Goal: Check status: Check status

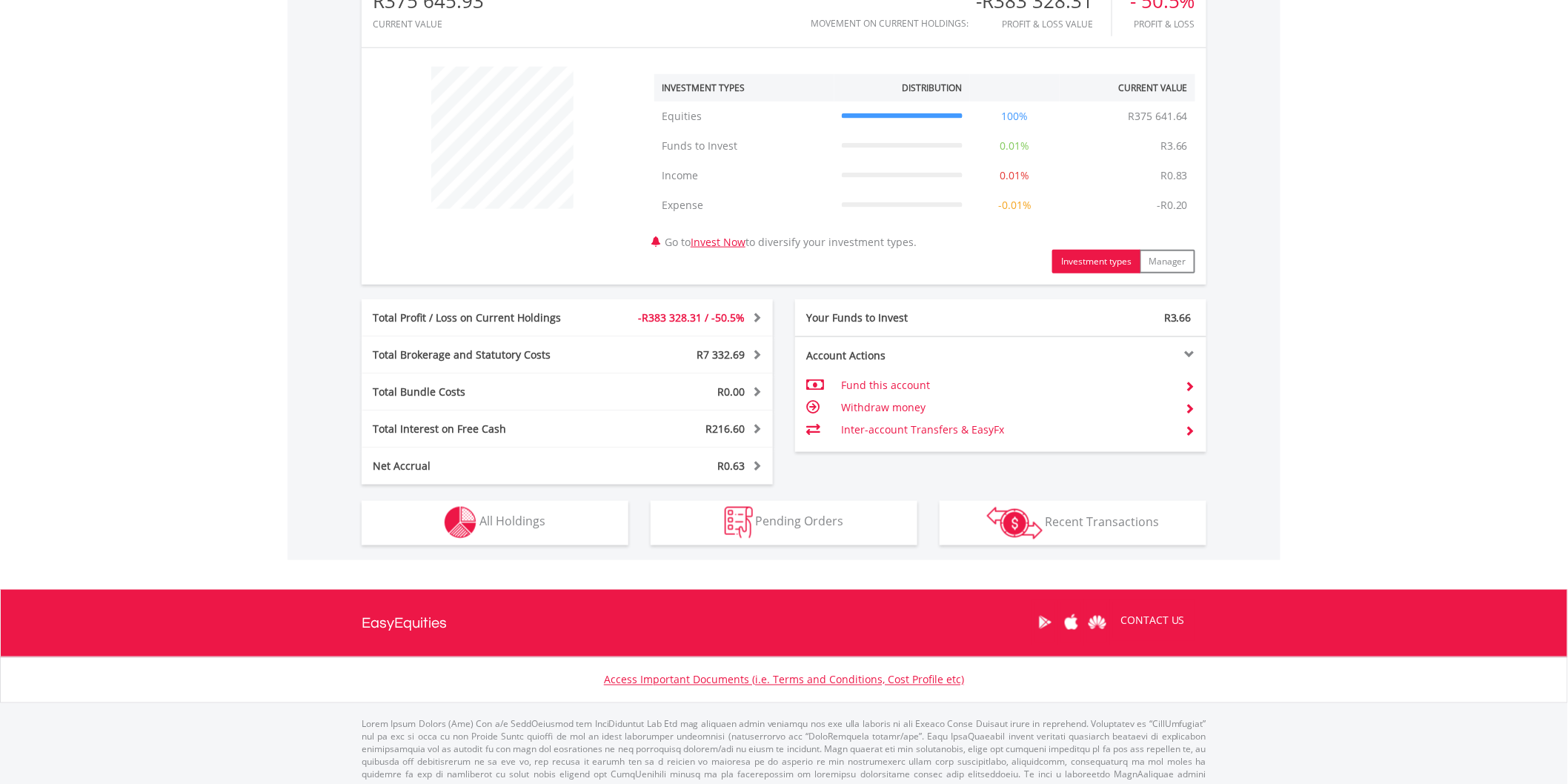
scroll to position [527, 0]
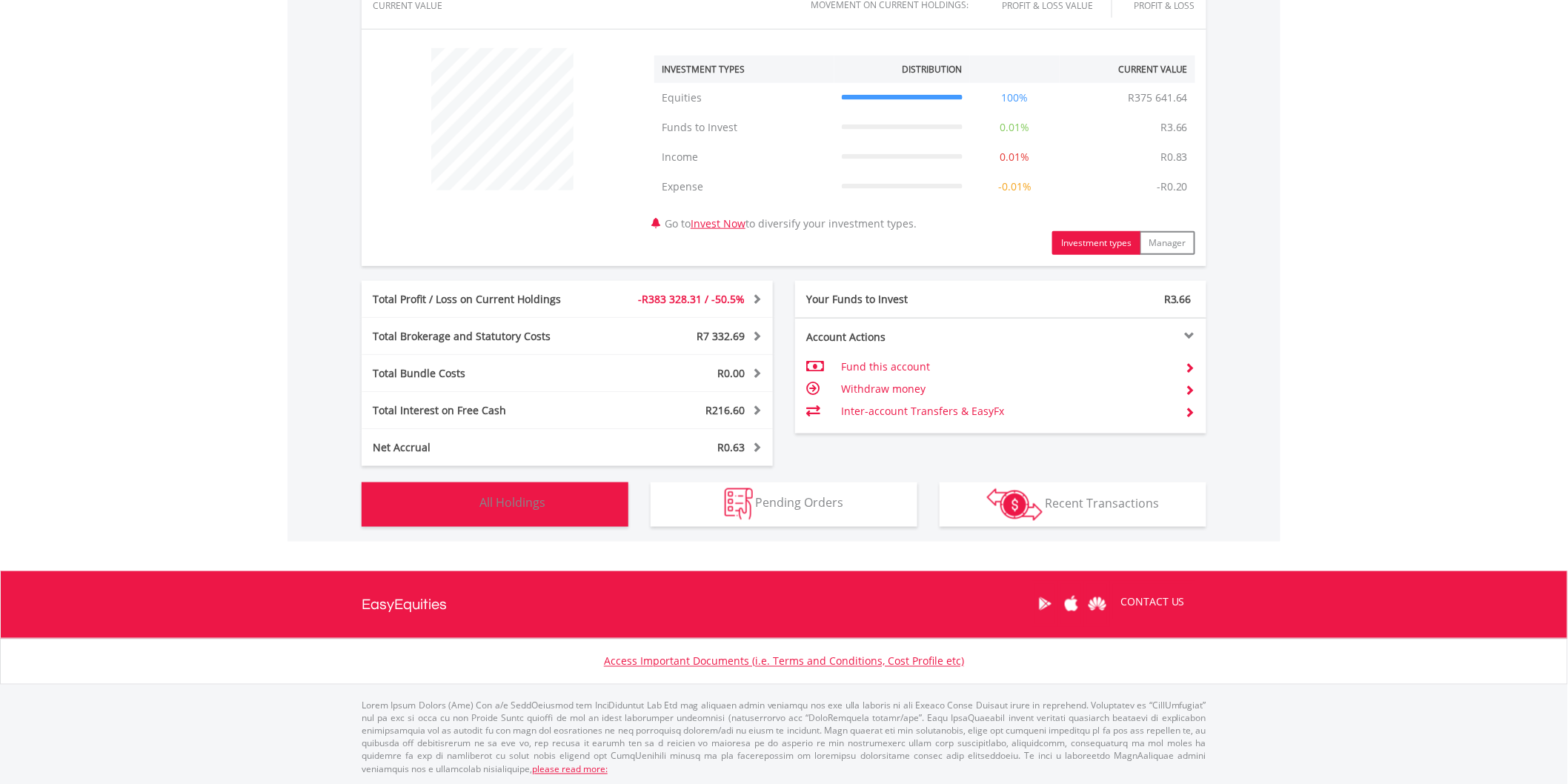
click at [545, 492] on button "Holdings All Holdings" at bounding box center [495, 504] width 267 height 44
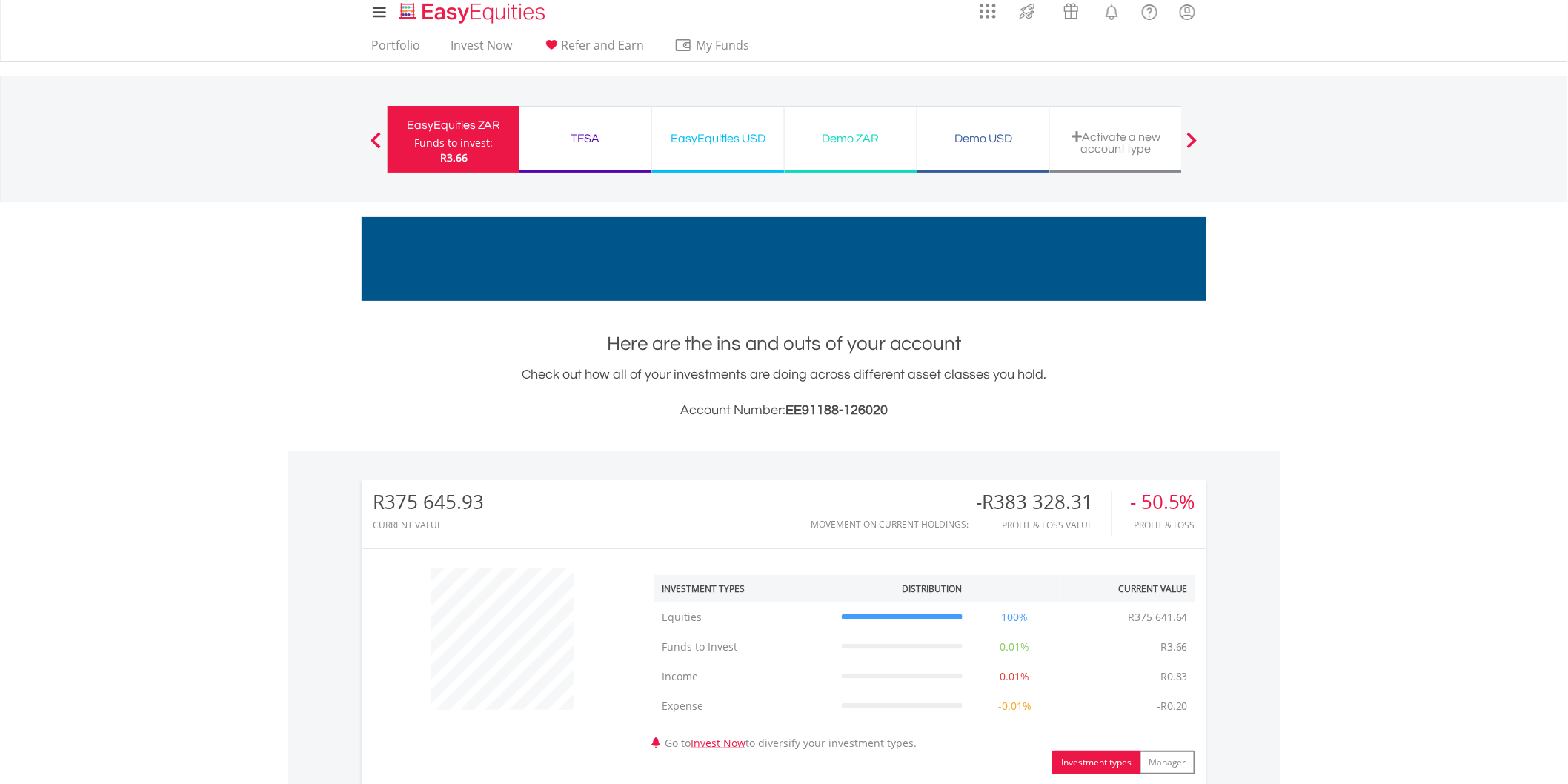
scroll to position [0, 0]
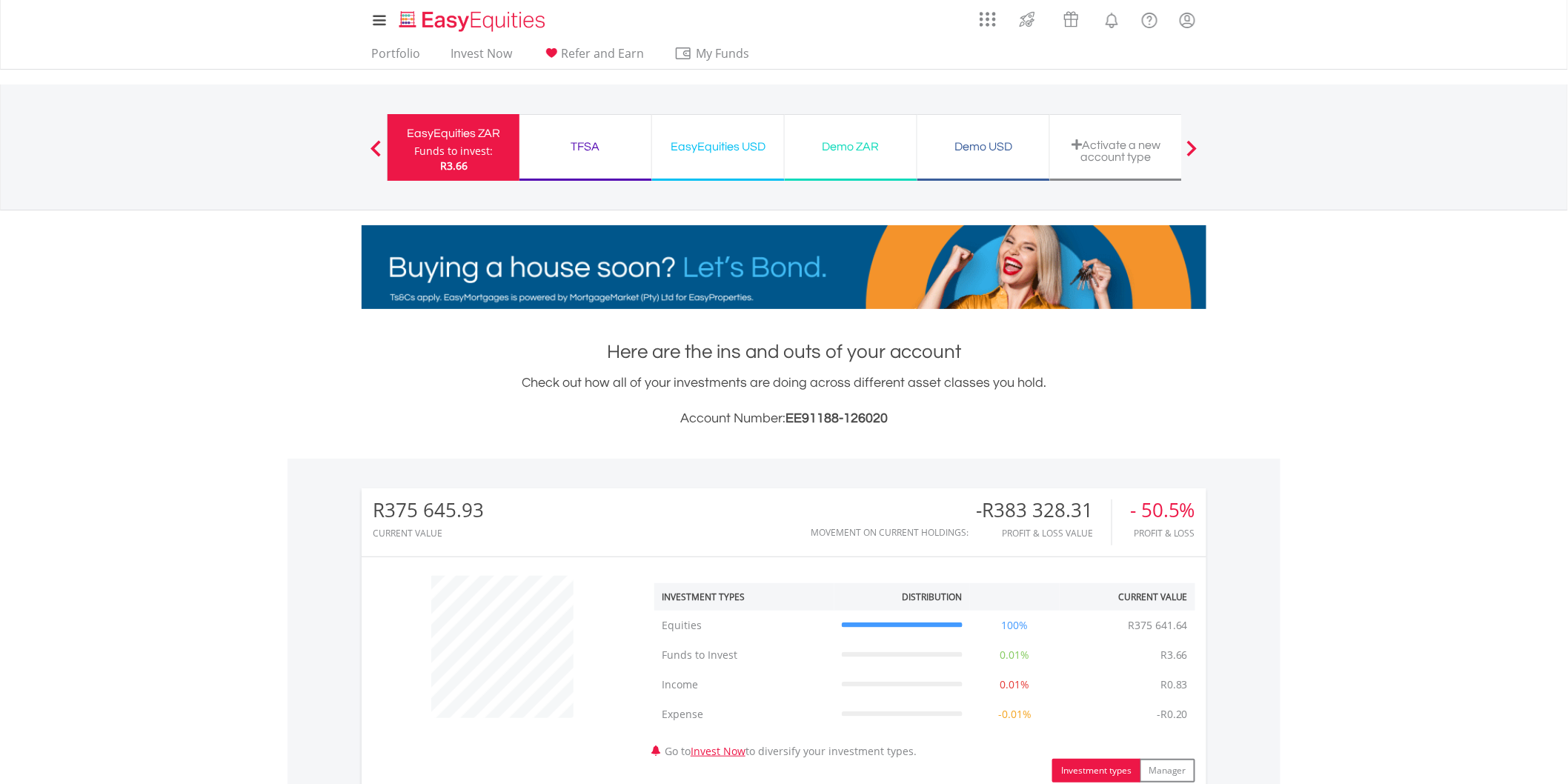
click at [581, 145] on div "TFSA" at bounding box center [585, 146] width 114 height 21
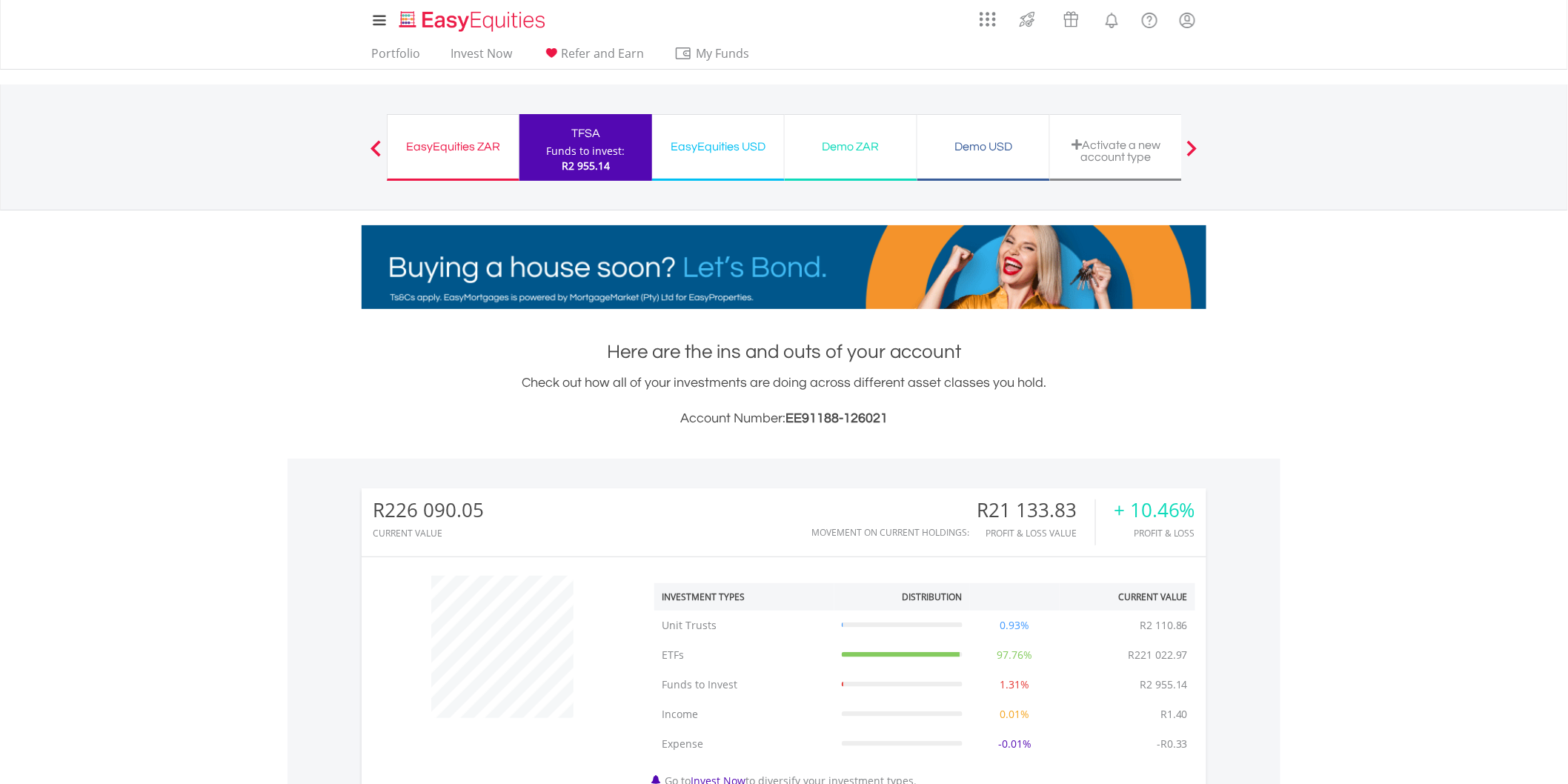
scroll to position [494, 0]
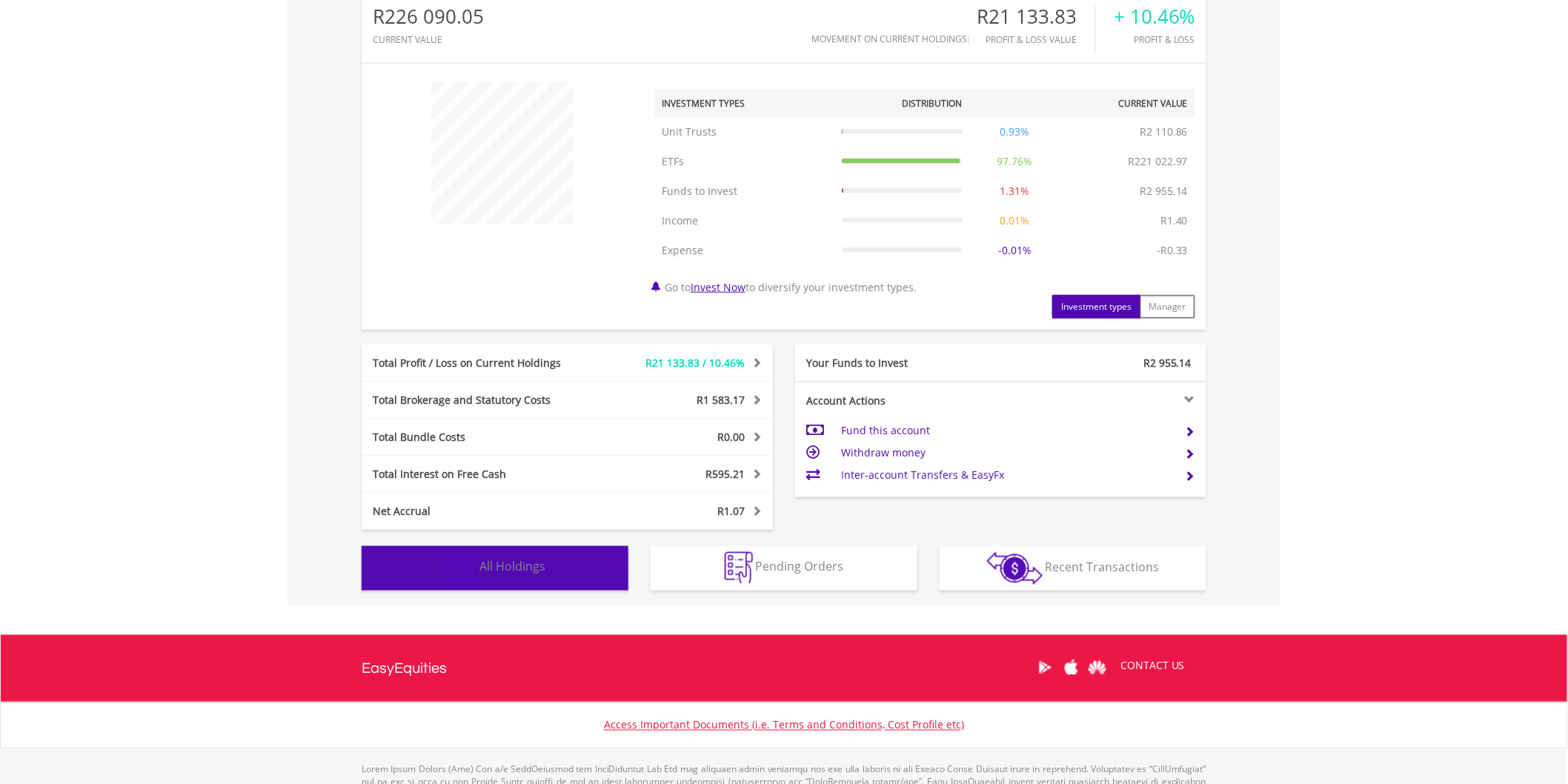
click at [461, 546] on button "Holdings All Holdings" at bounding box center [495, 568] width 267 height 44
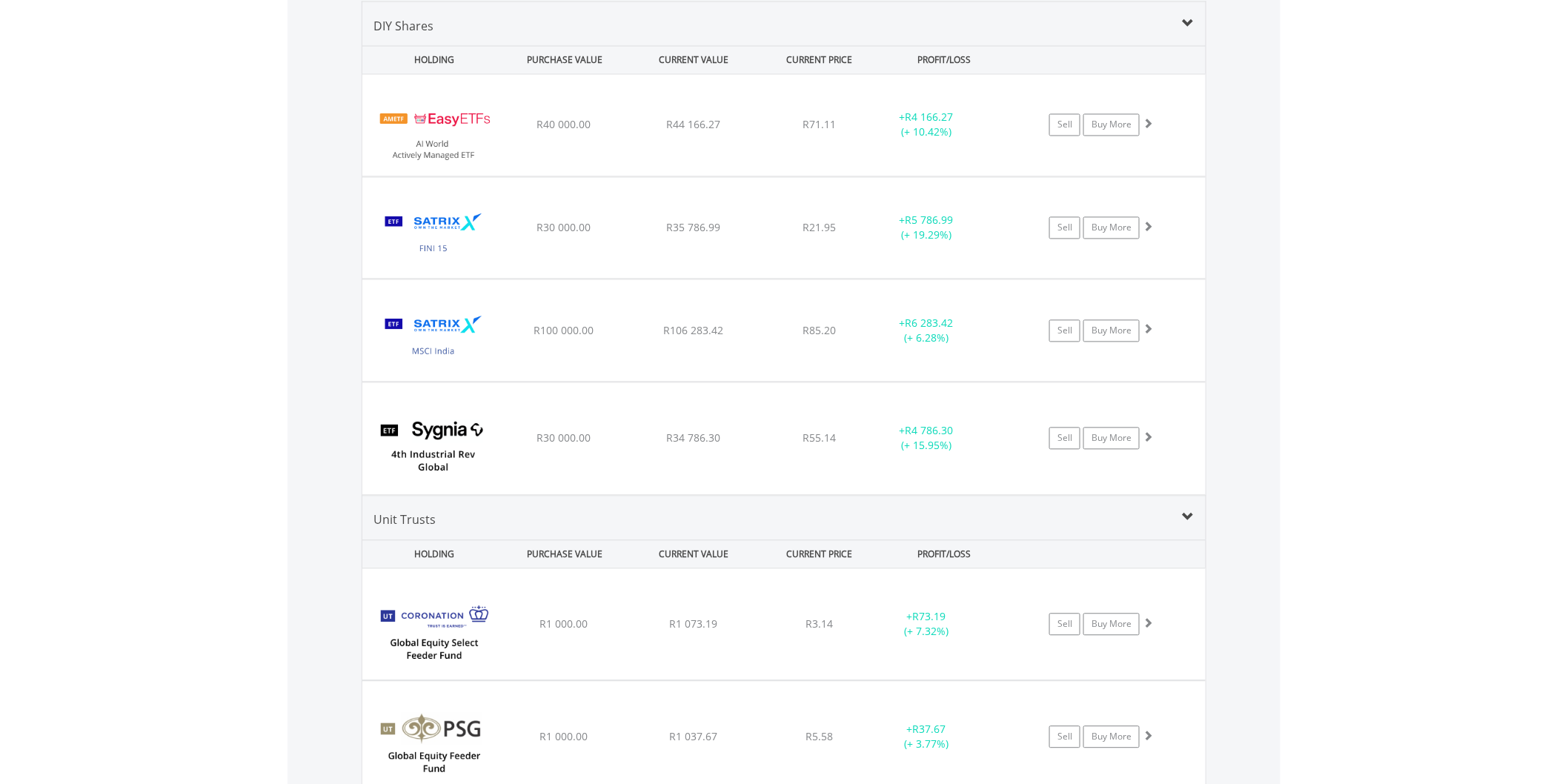
scroll to position [1209, 0]
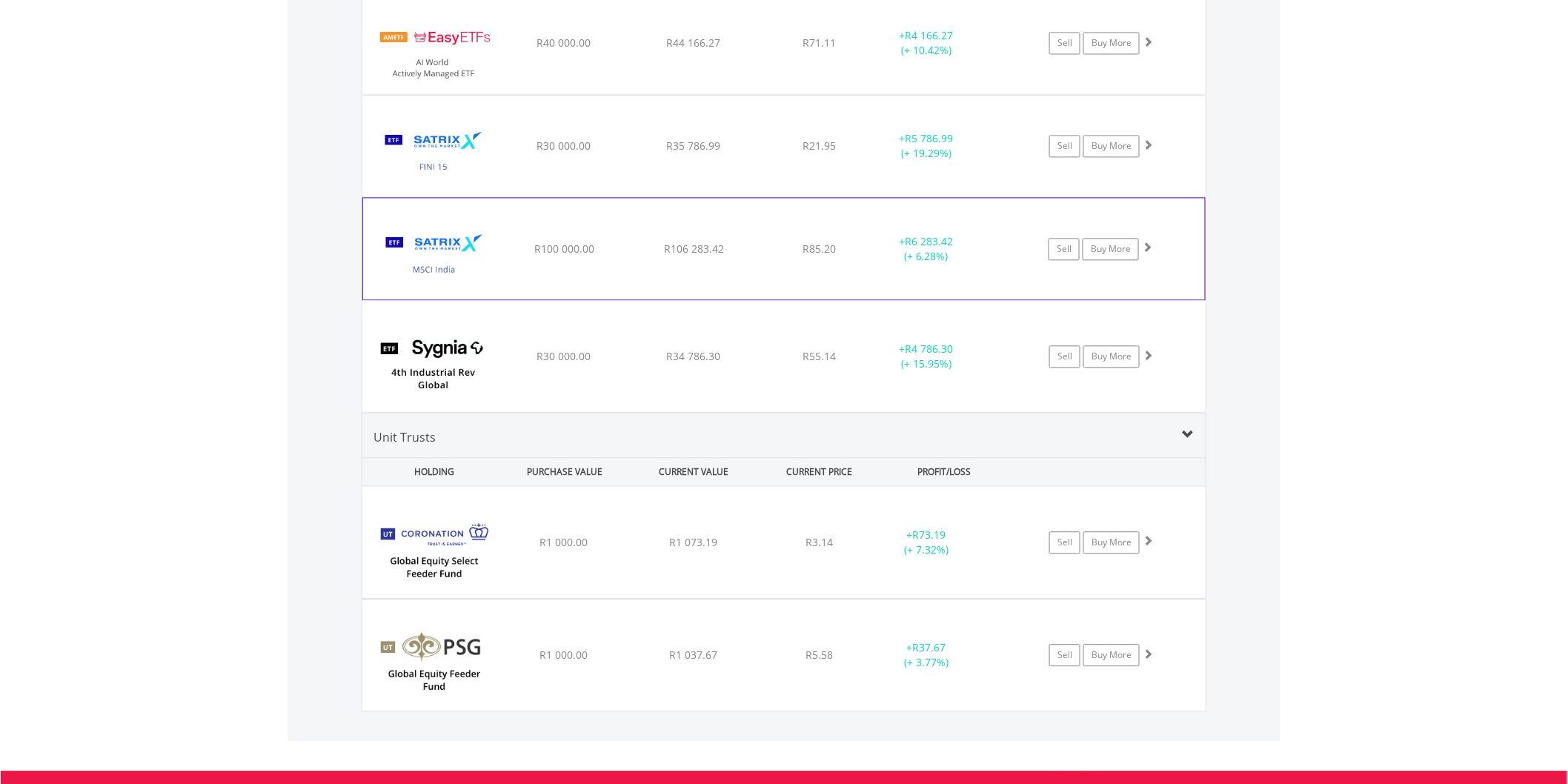
click at [706, 94] on div "﻿ Satrix MSCI India ETF R100 000.00 R106 283.42 R85.20 + R6 283.42 (+ 6.28%) Se…" at bounding box center [784, 43] width 843 height 101
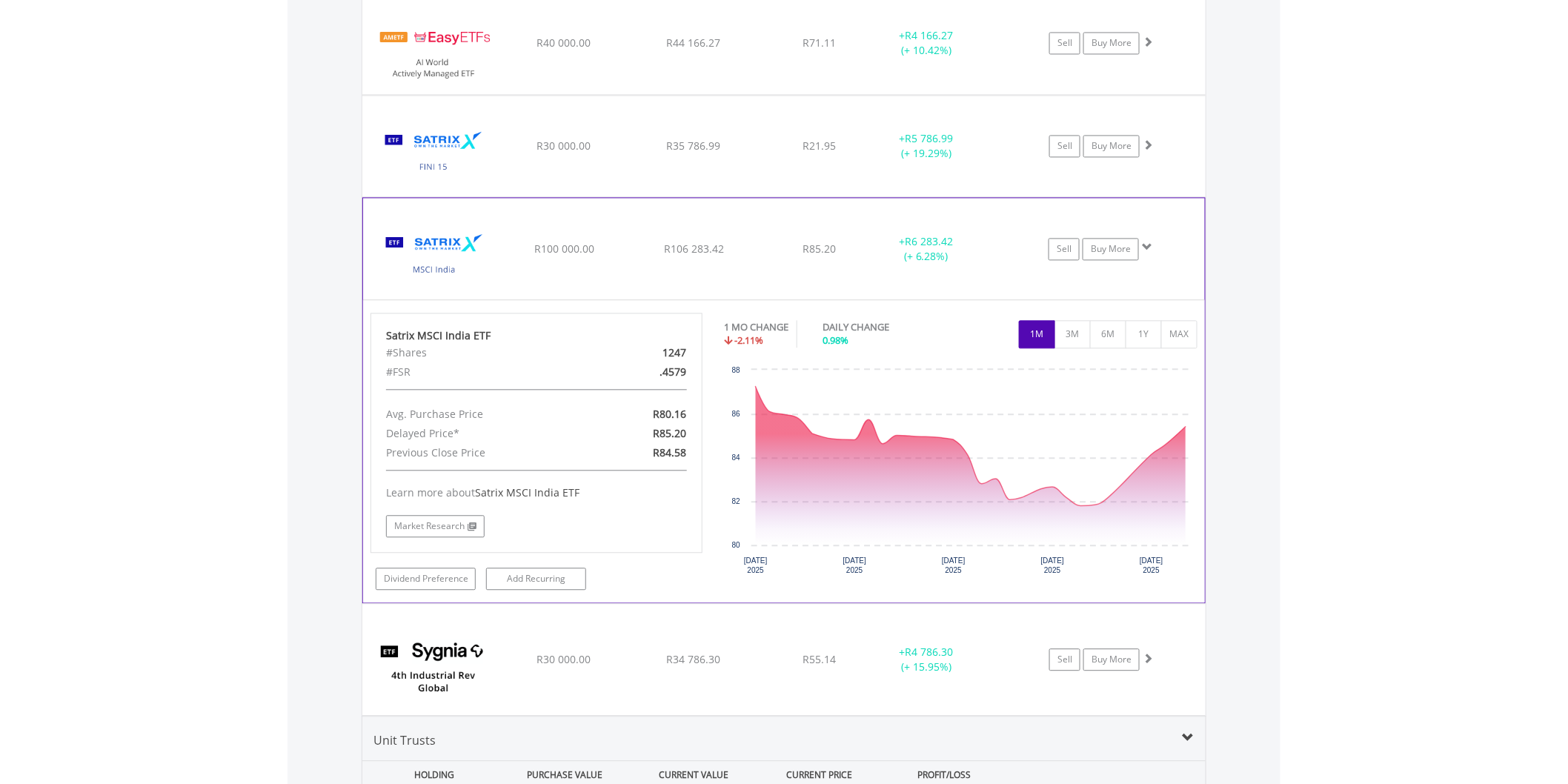
click at [706, 94] on div "﻿ Satrix MSCI India ETF R100 000.00 R106 283.42 R85.20 + R6 283.42 (+ 6.28%) Se…" at bounding box center [784, 43] width 843 height 101
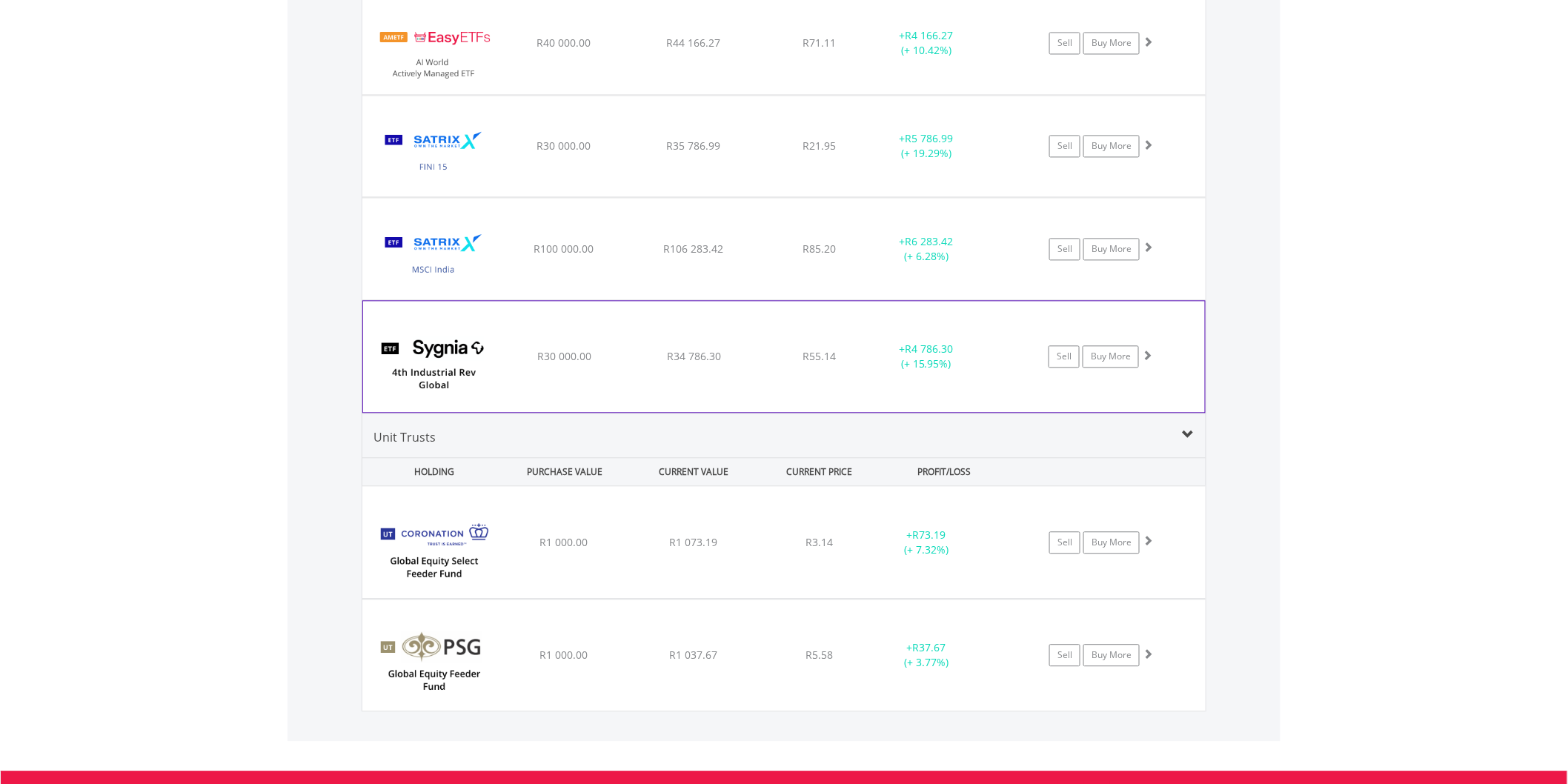
click at [820, 50] on span "R55.14" at bounding box center [819, 43] width 34 height 14
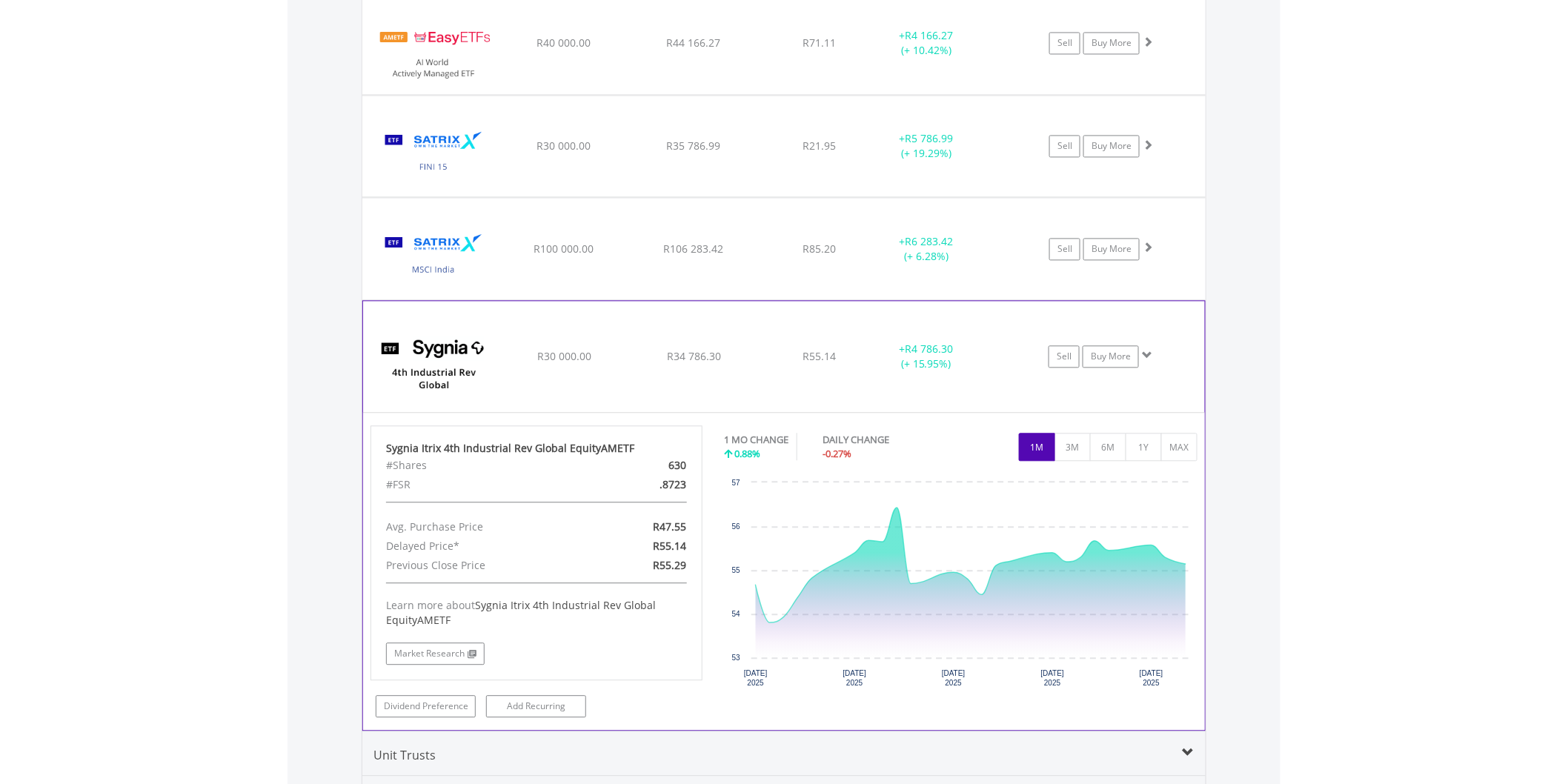
click at [820, 50] on span "R55.14" at bounding box center [819, 43] width 34 height 14
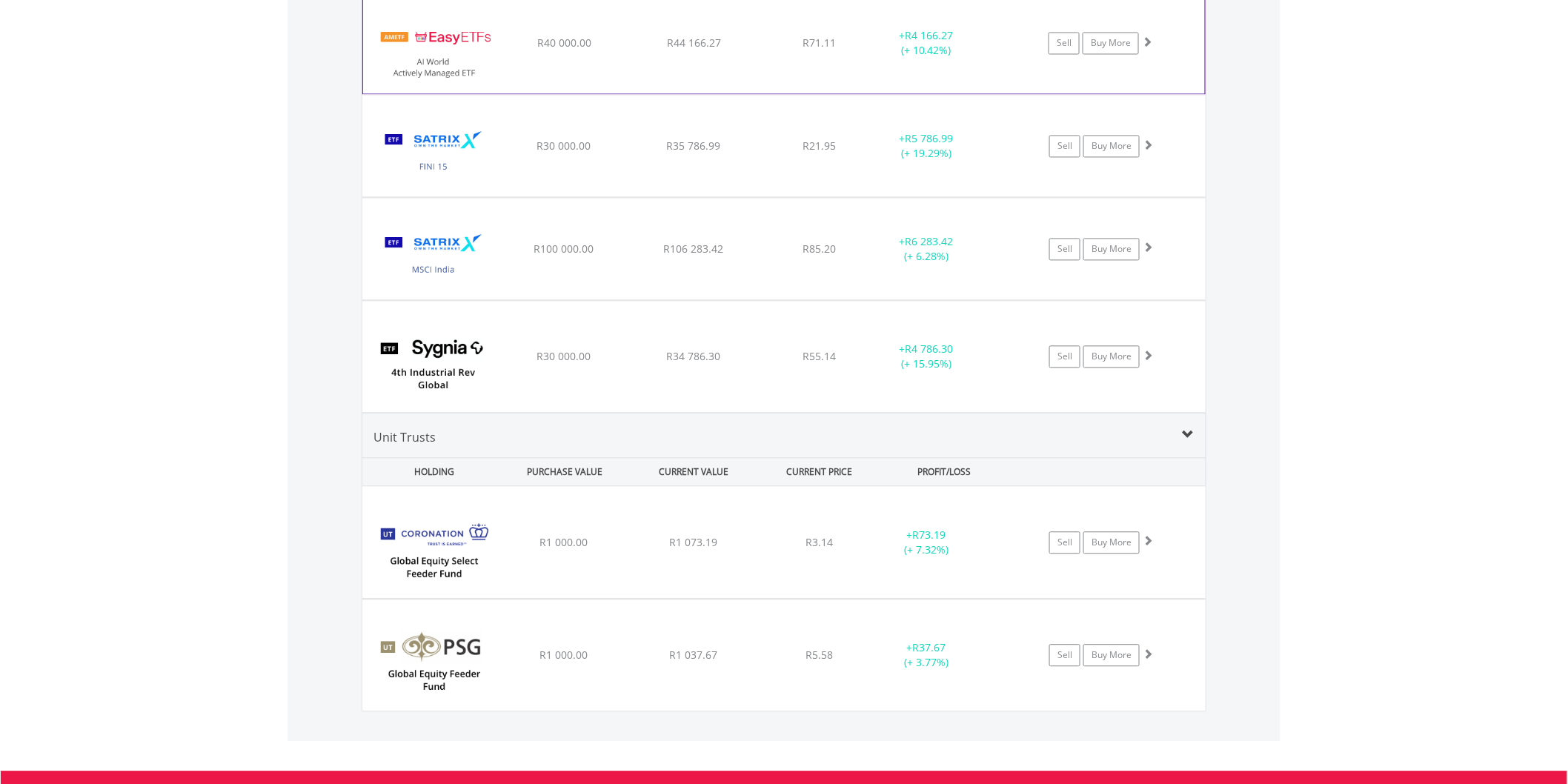
click at [834, 65] on div "﻿ EasyETFs AI World Actively Managed ETF R40 000.00 R44 166.27 R71.11 + R4 166.…" at bounding box center [783, 43] width 842 height 101
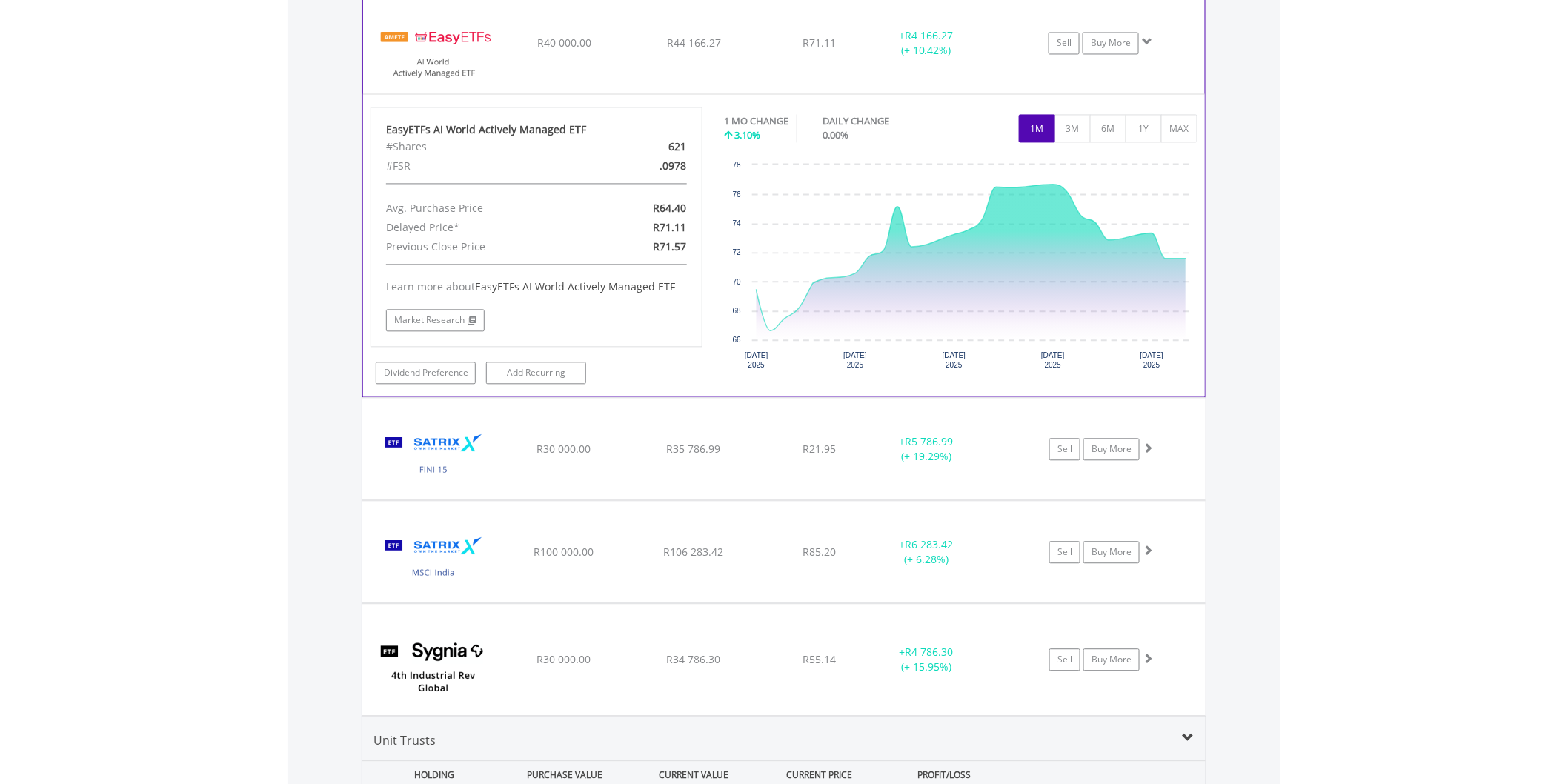
click at [834, 65] on div "﻿ EasyETFs AI World Actively Managed ETF R40 000.00 R44 166.27 R71.11 + R4 166.…" at bounding box center [783, 43] width 842 height 101
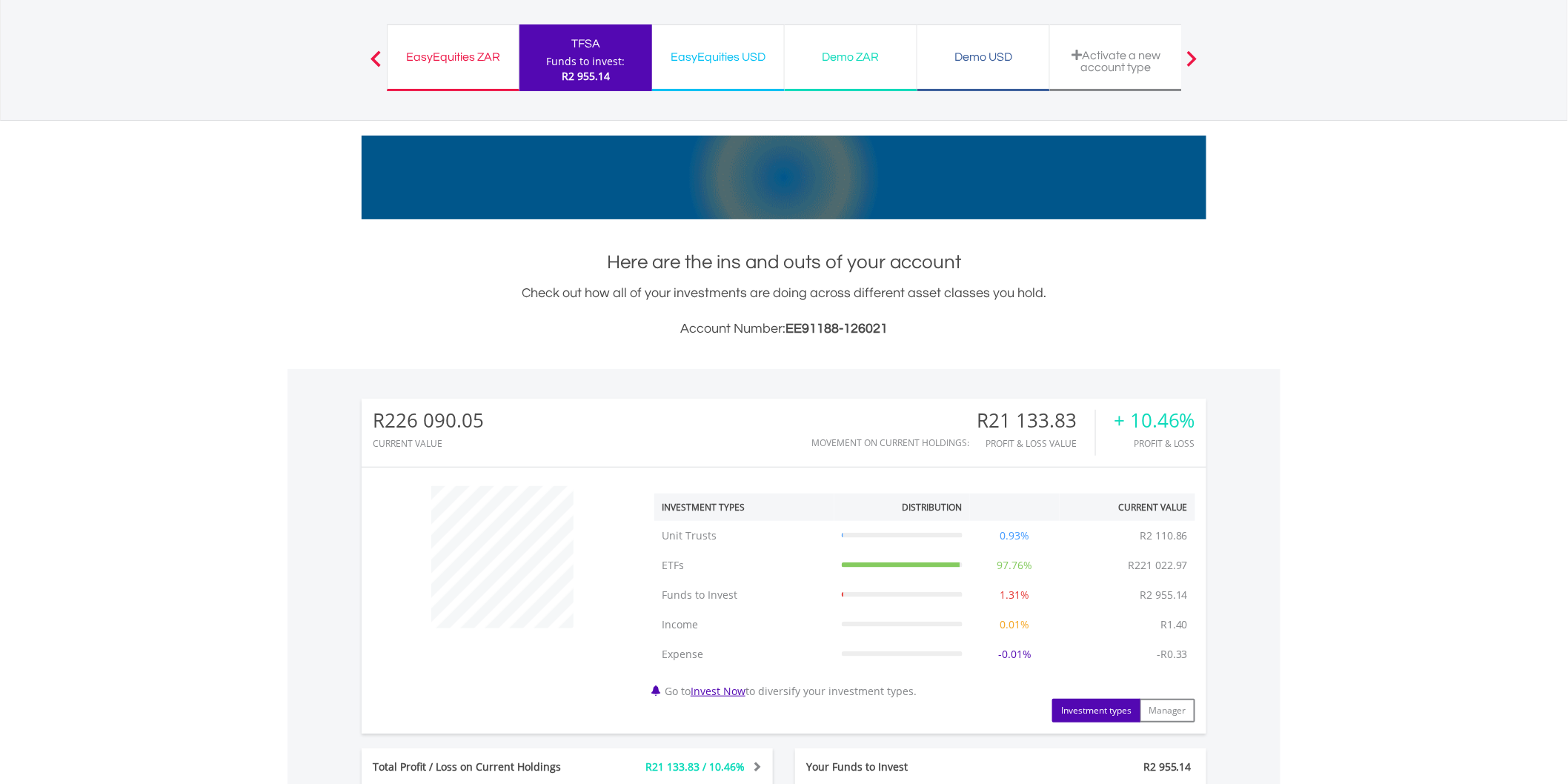
scroll to position [0, 0]
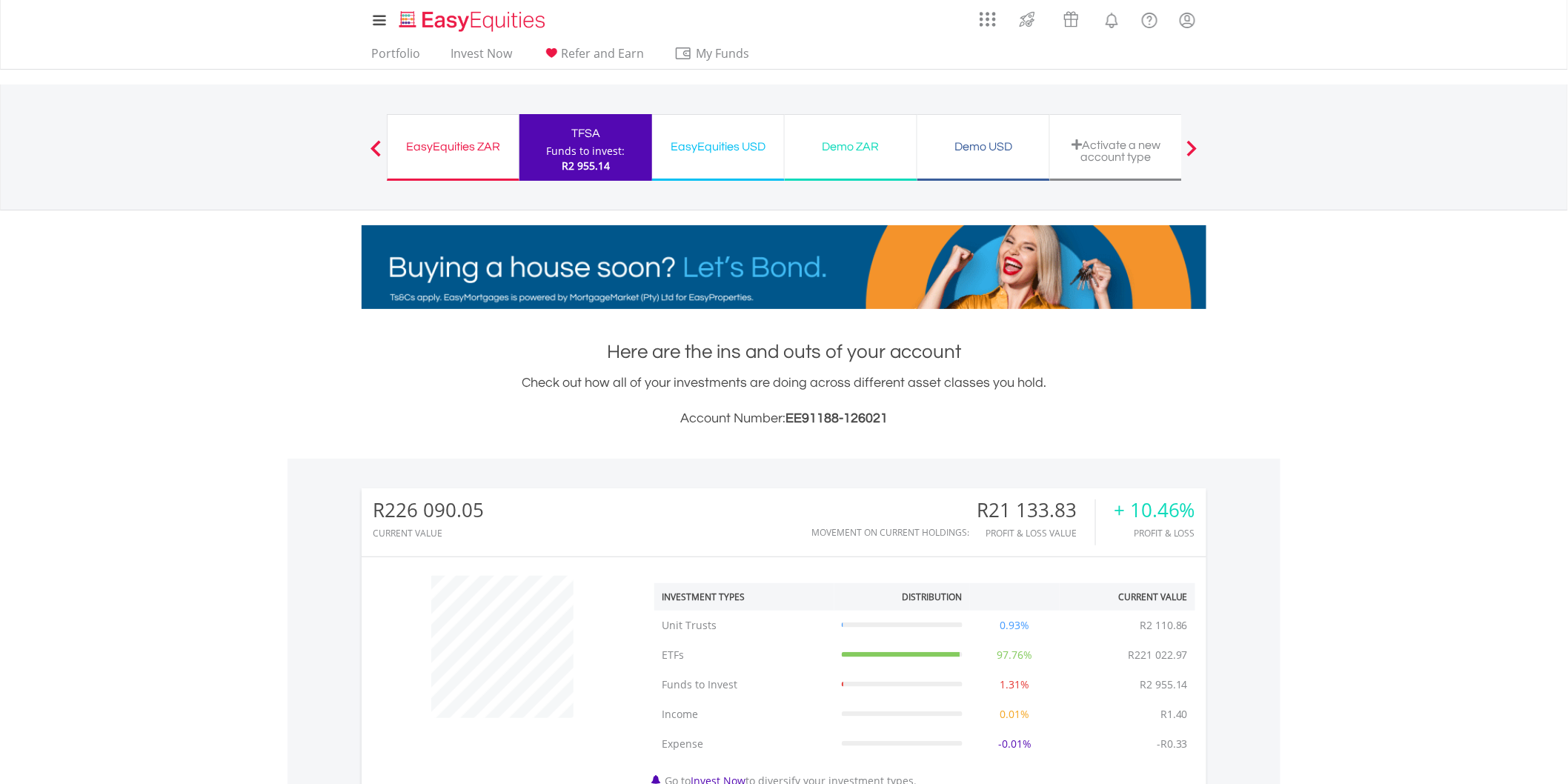
click at [718, 161] on div "EasyEquities USD Funds to invest: R2 955.14" at bounding box center [718, 148] width 133 height 67
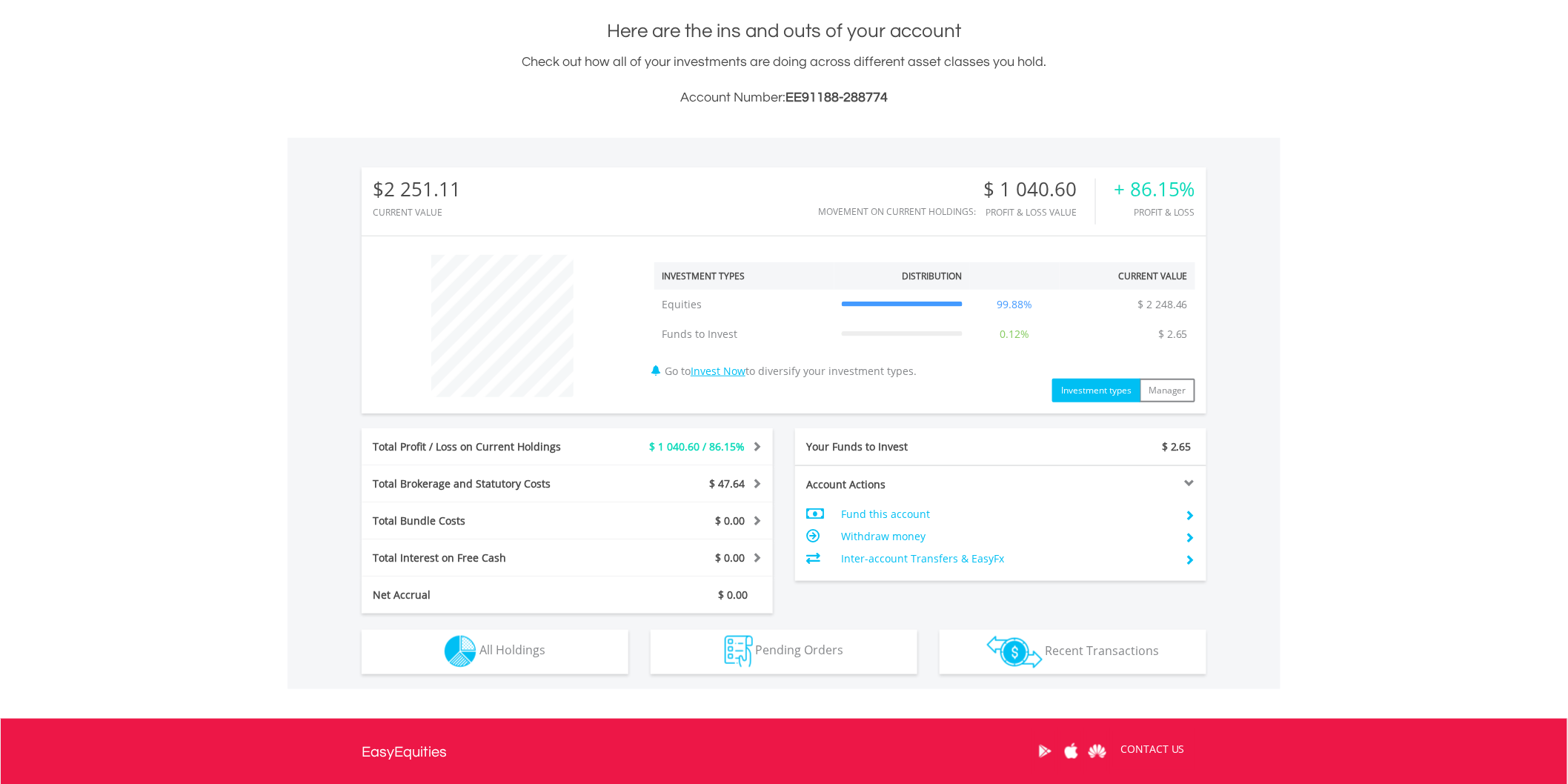
scroll to position [469, 0]
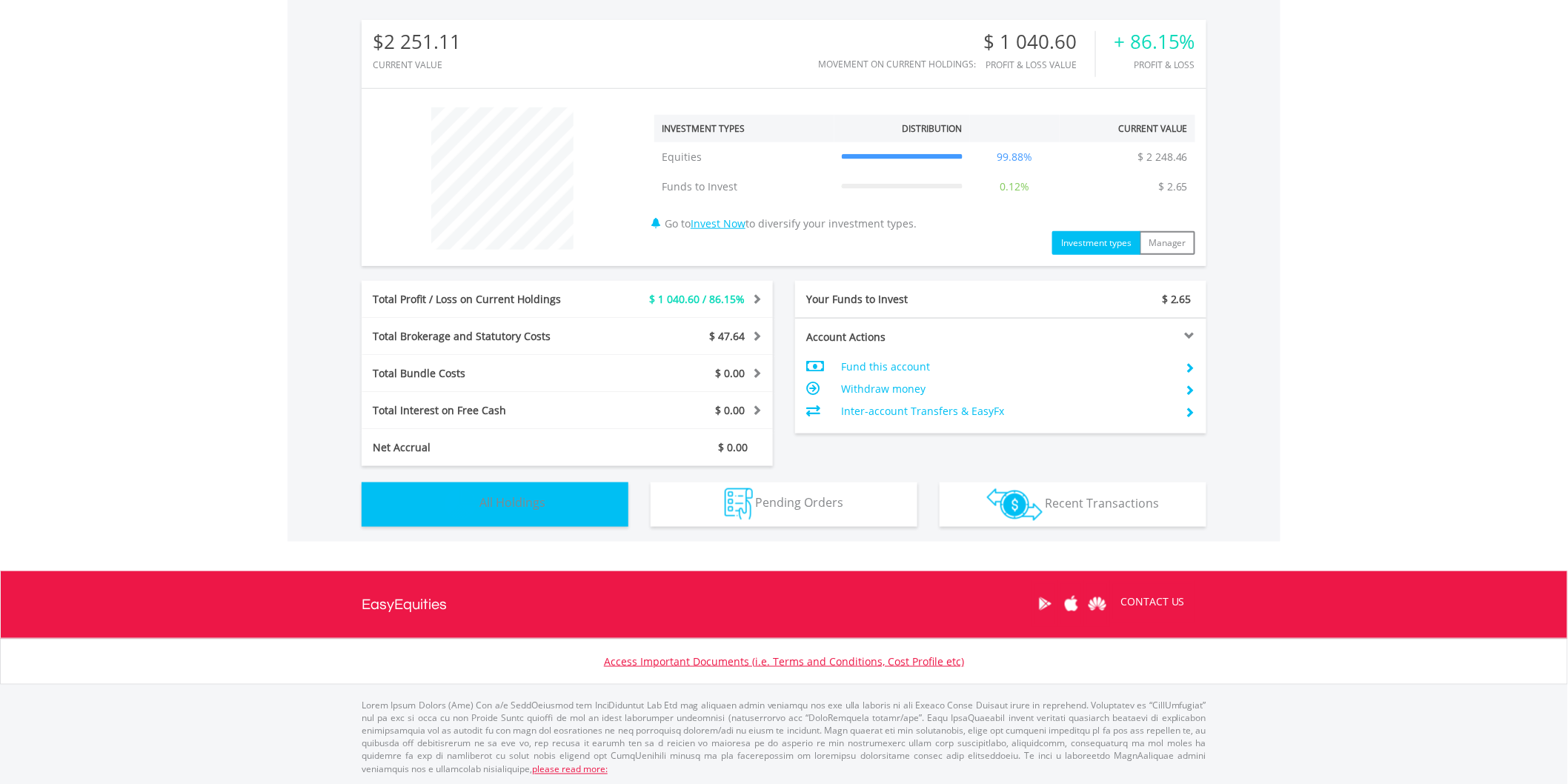
click at [439, 489] on button "Holdings All Holdings" at bounding box center [495, 504] width 267 height 44
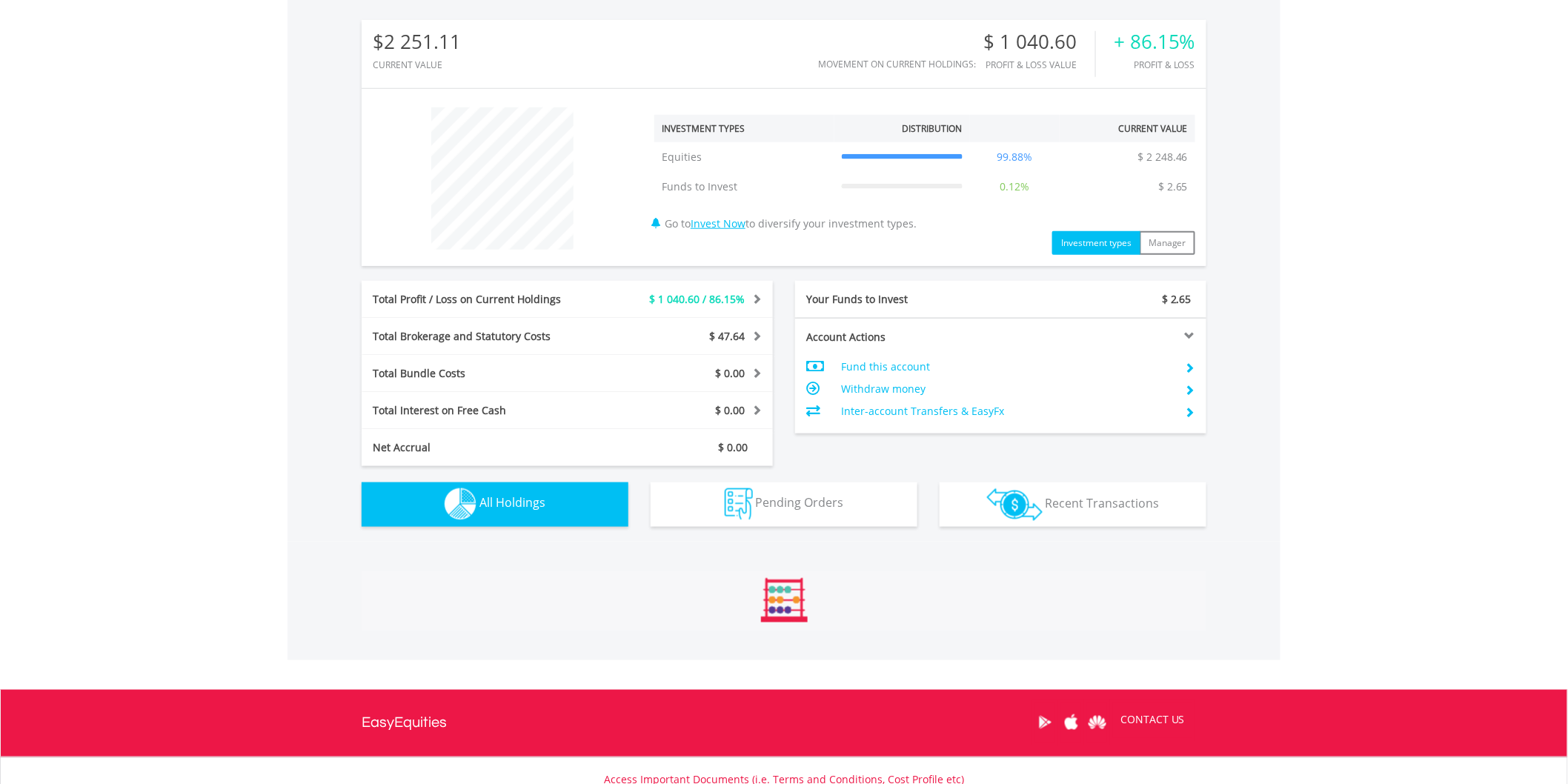
scroll to position [1026, 0]
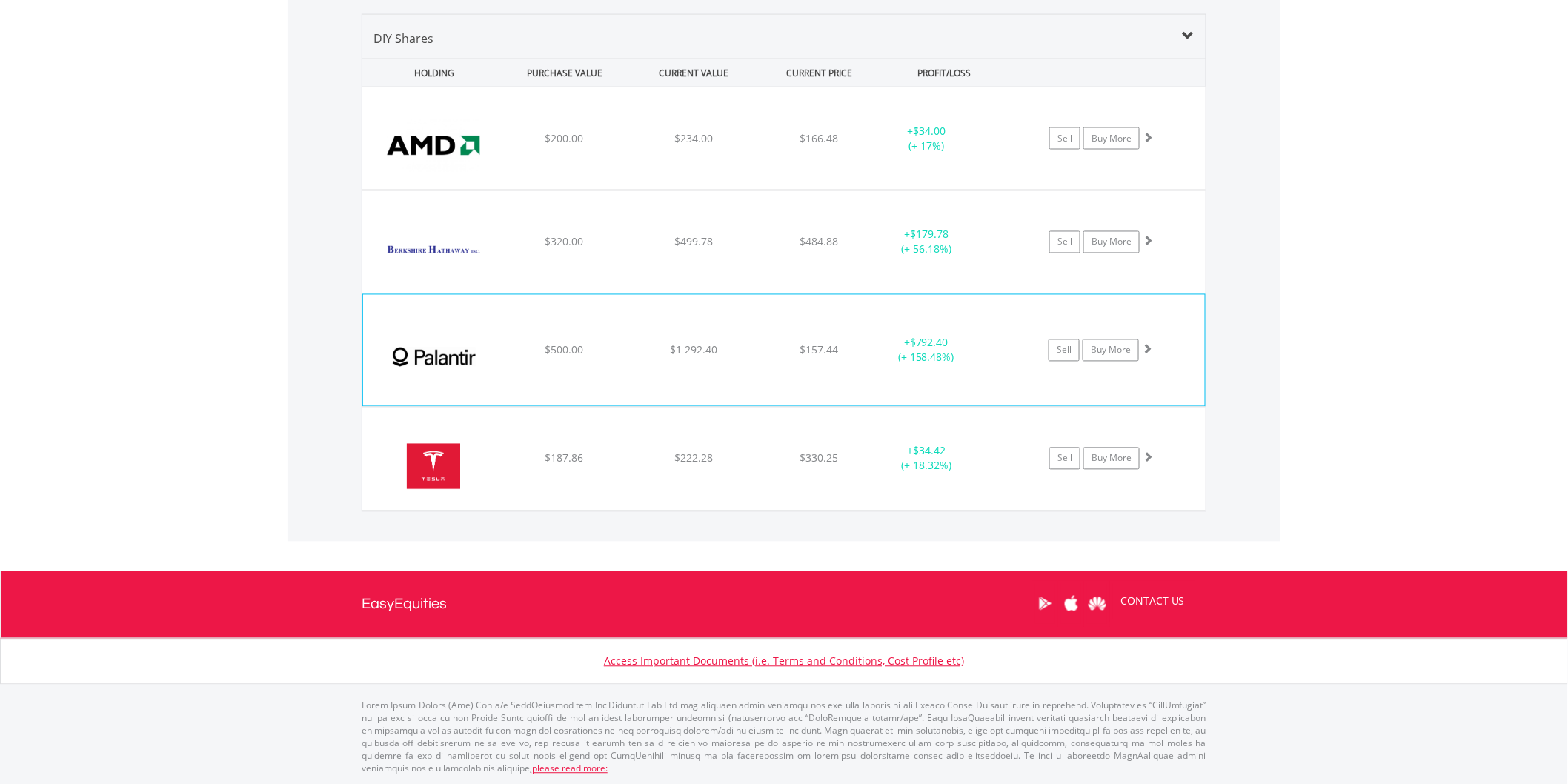
click at [585, 190] on div "﻿ Palantir Technologies Inc $500.00 $1 292.40 $157.44 + $792.40 (+ 158.48%) Sel…" at bounding box center [784, 139] width 843 height 102
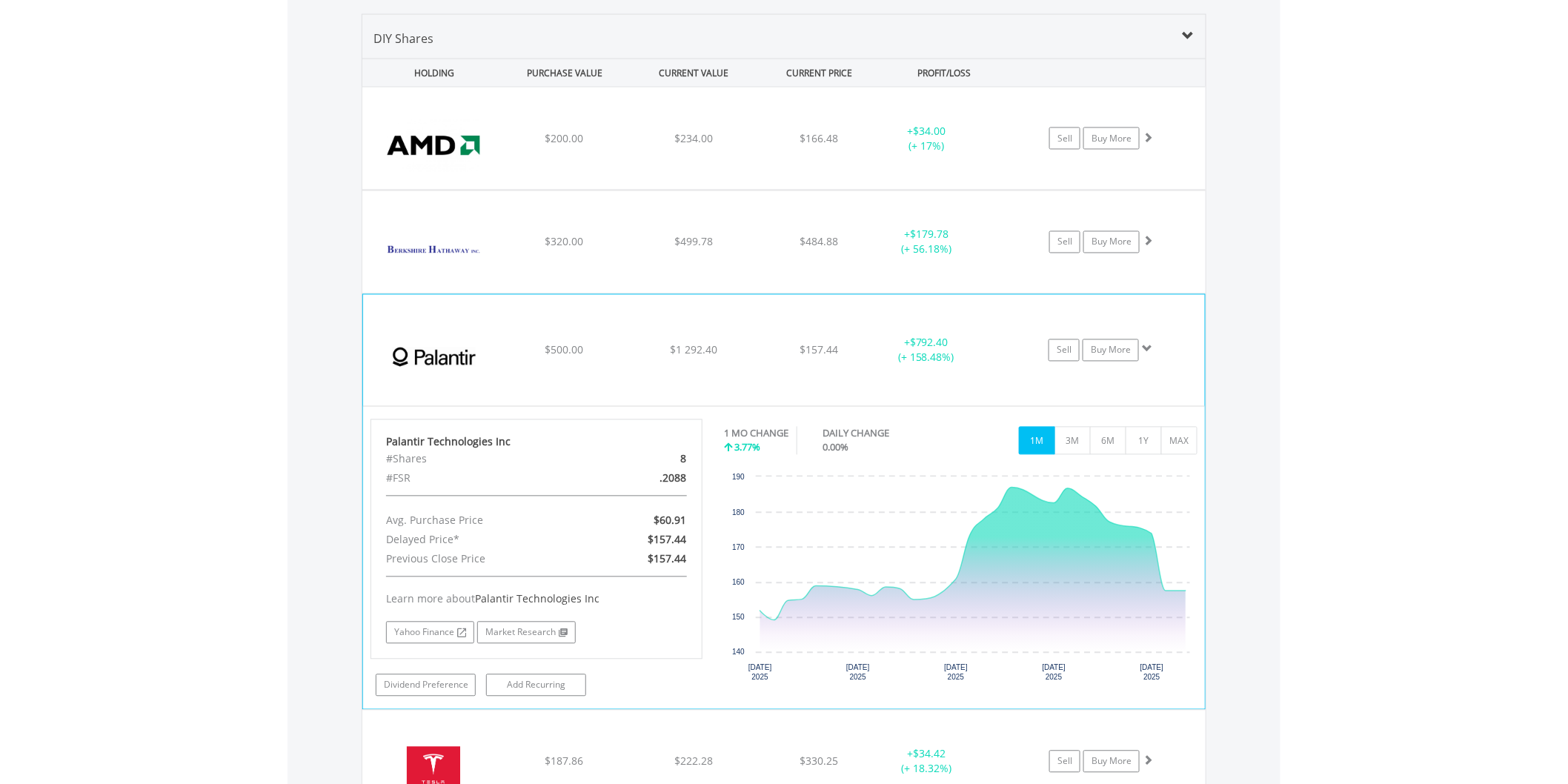
click at [585, 190] on div "﻿ Palantir Technologies Inc $500.00 $1 292.40 $157.44 + $792.40 (+ 158.48%) Sel…" at bounding box center [784, 139] width 843 height 102
